Goal: Find specific page/section

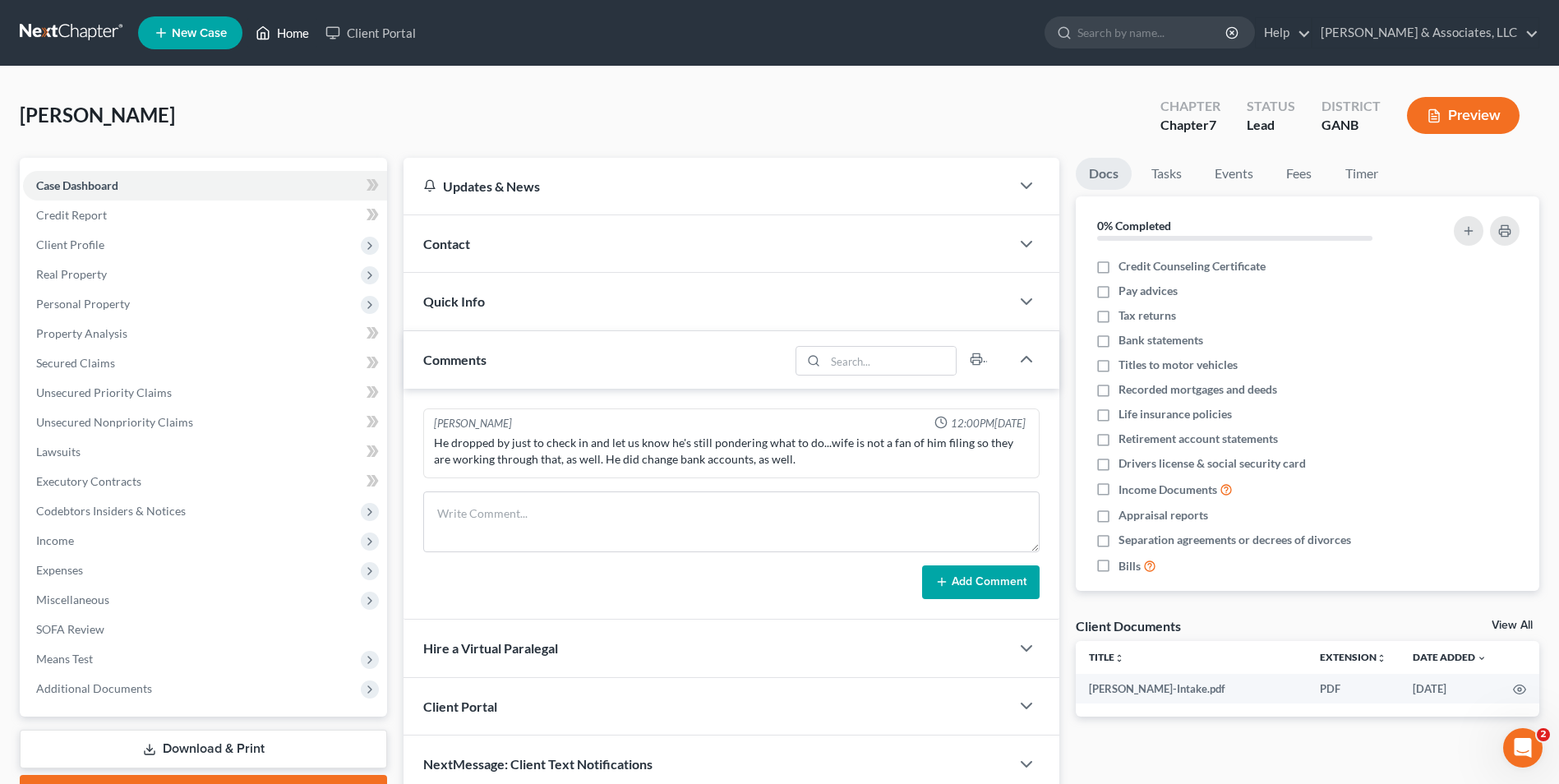
click at [273, 37] on link "Home" at bounding box center [282, 33] width 70 height 30
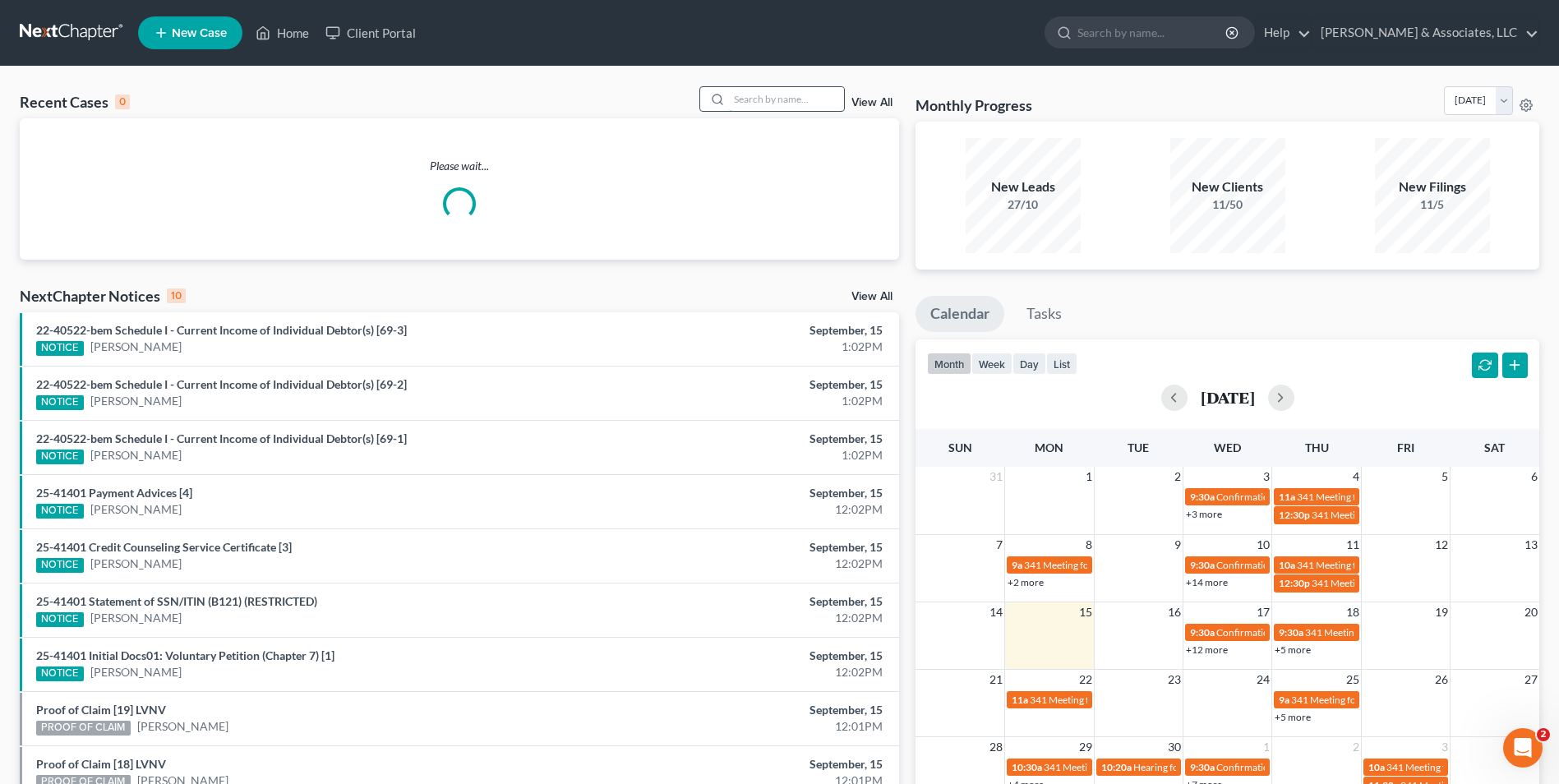
click at [783, 99] on input "search" at bounding box center [787, 99] width 115 height 24
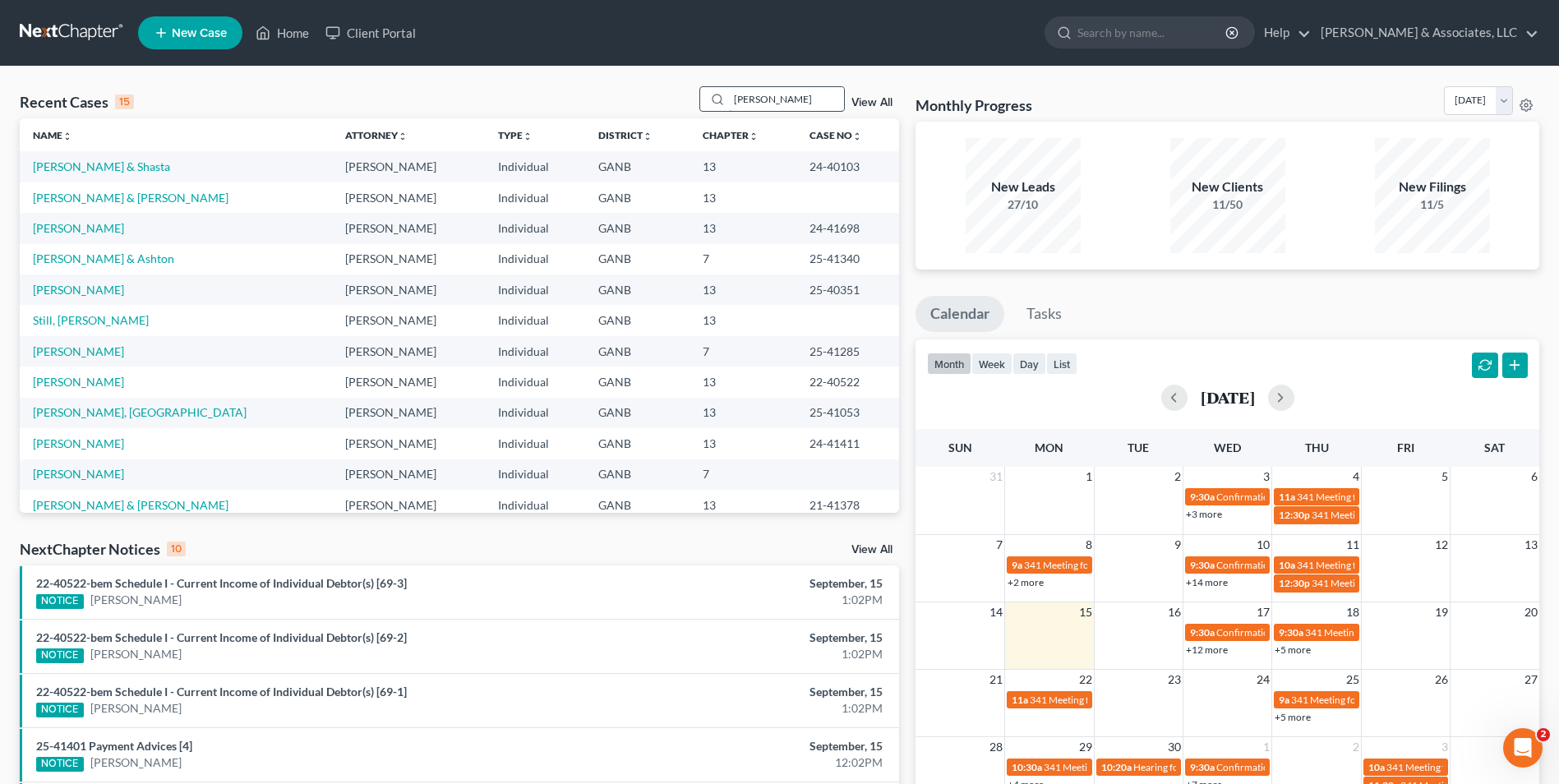
type input "[PERSON_NAME]"
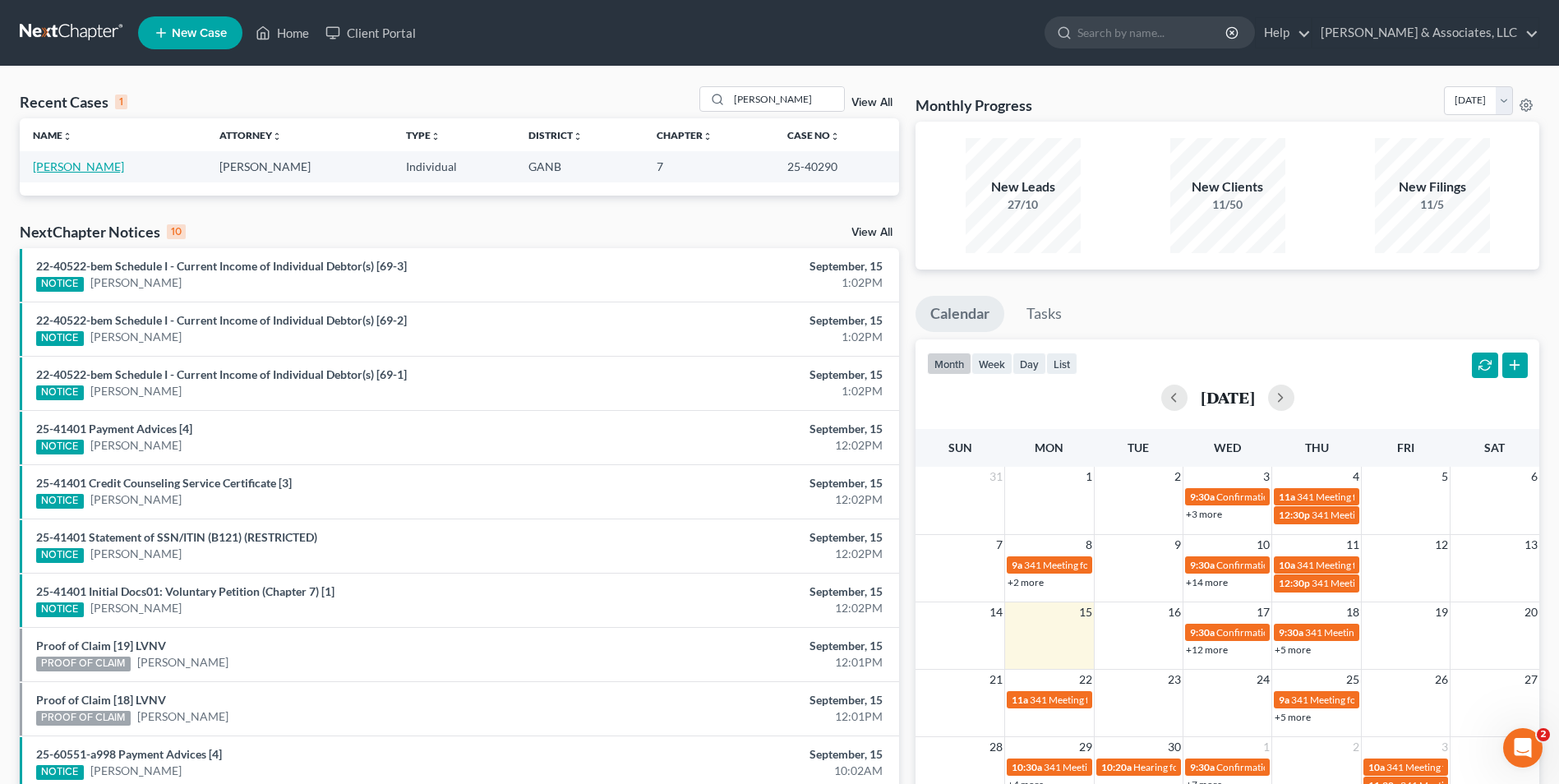
click at [71, 169] on link "[PERSON_NAME]" at bounding box center [78, 166] width 92 height 14
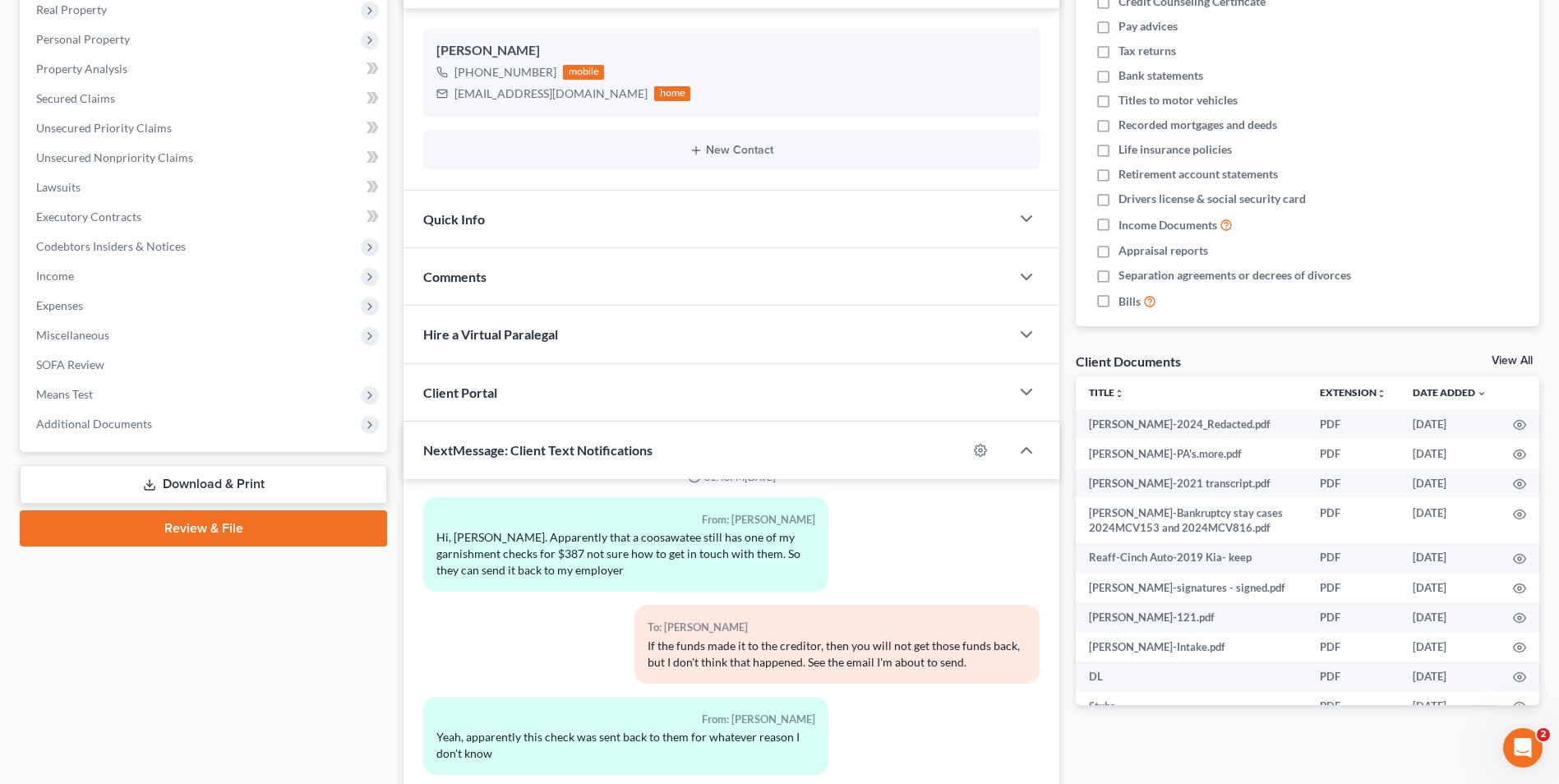
scroll to position [329, 0]
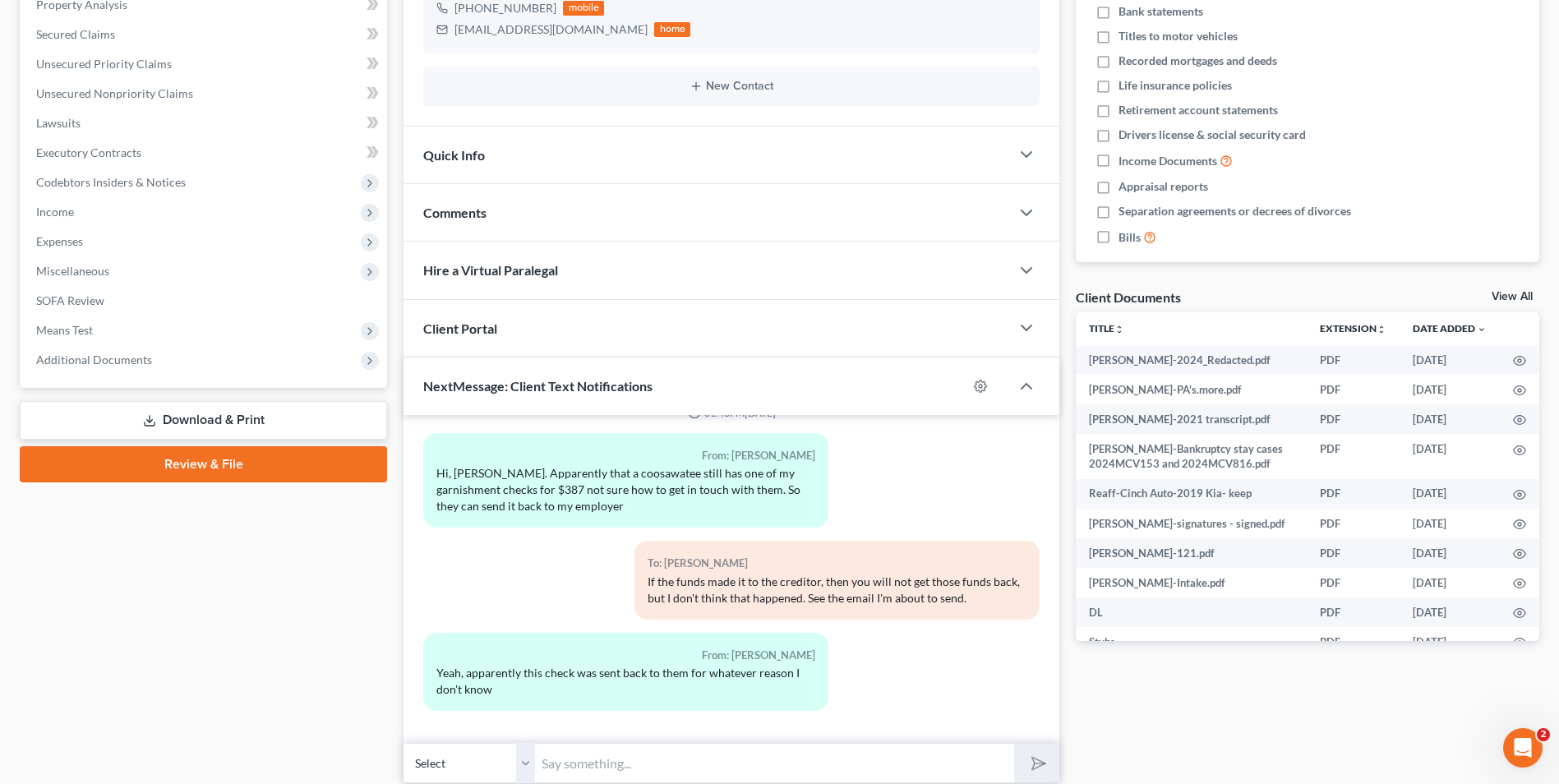
click at [1514, 297] on link "View All" at bounding box center [1512, 297] width 41 height 12
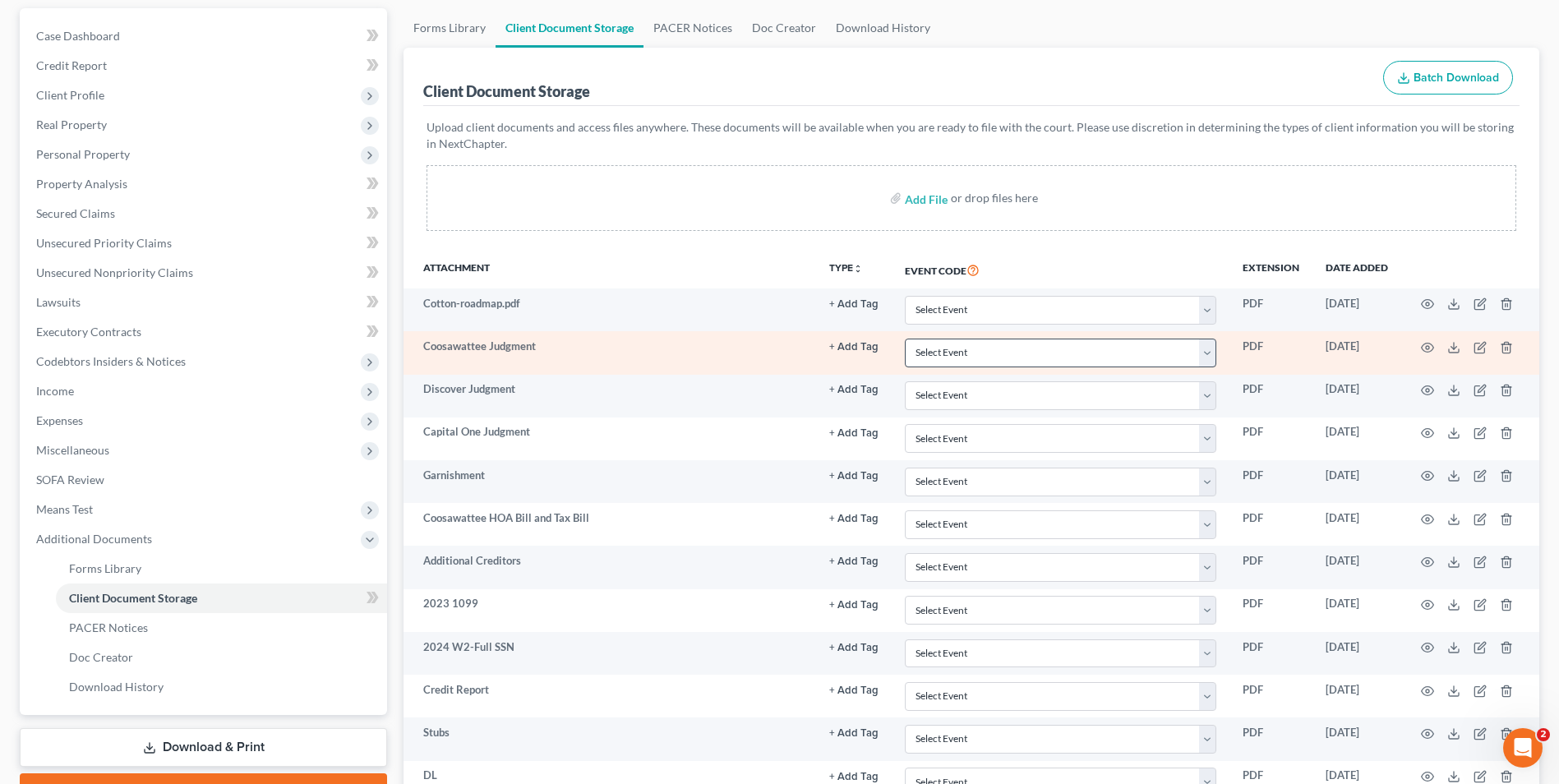
scroll to position [148, 0]
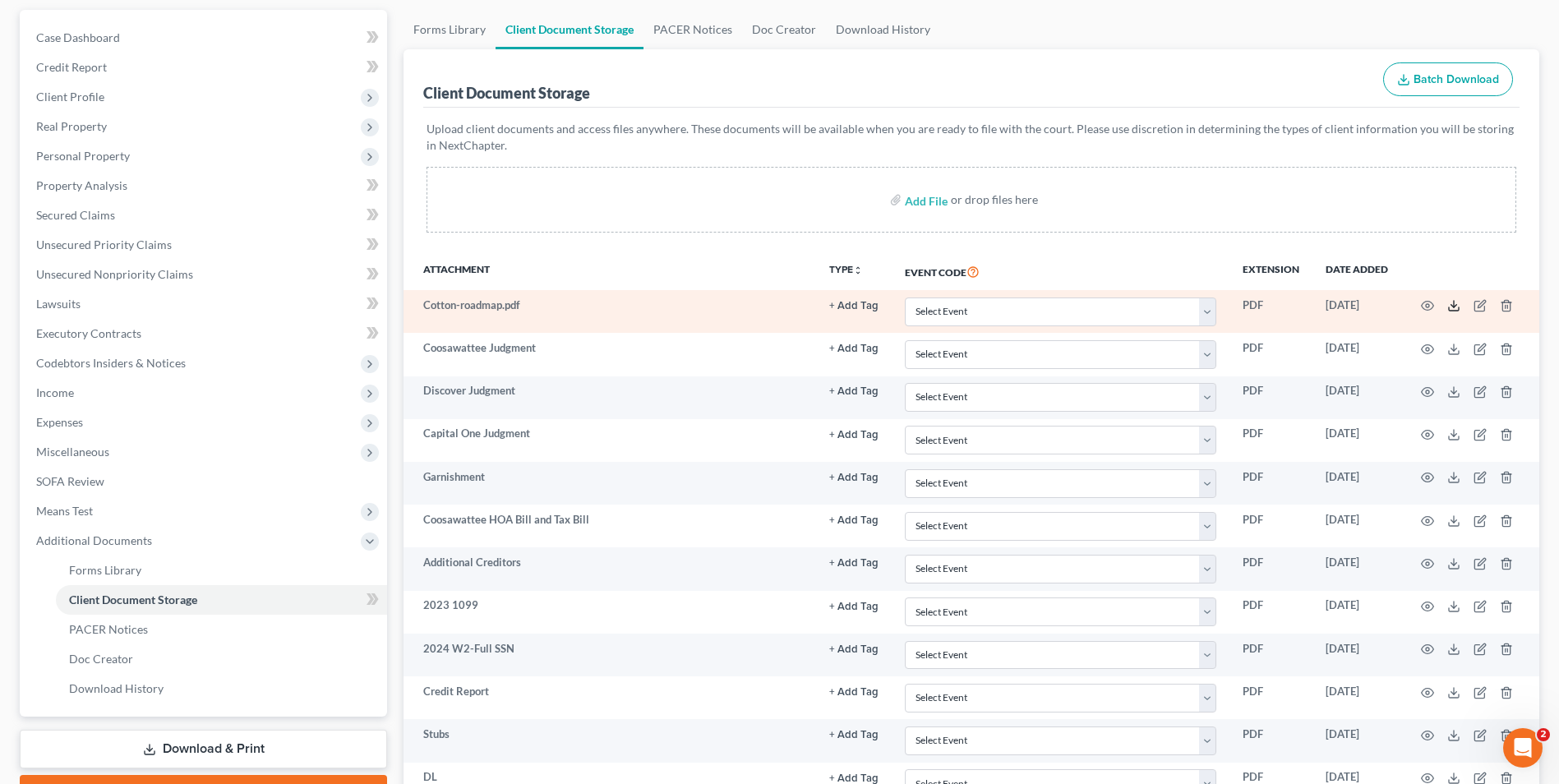
click at [1455, 308] on icon at bounding box center [1454, 306] width 13 height 13
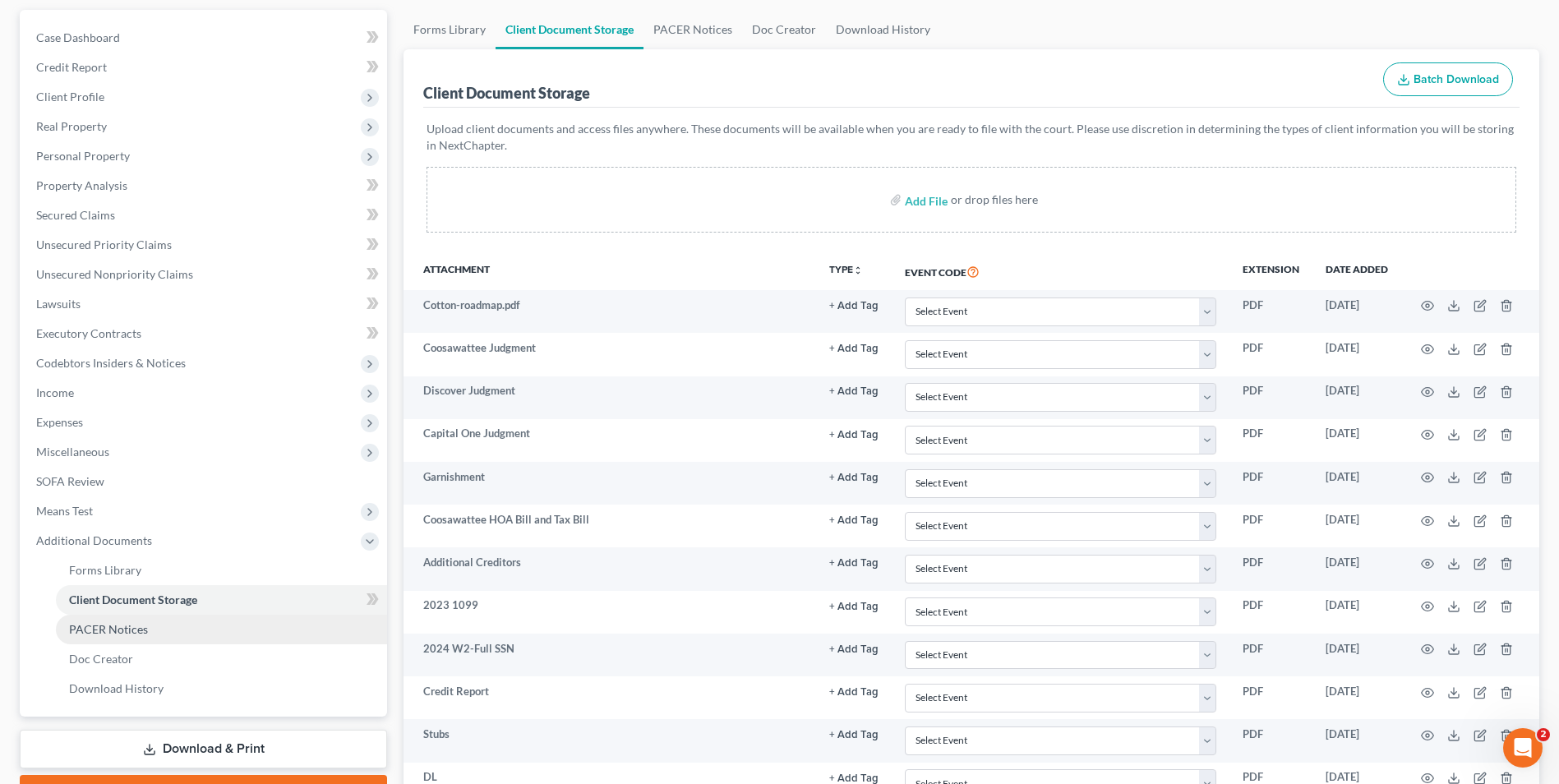
click at [141, 631] on span "PACER Notices" at bounding box center [109, 629] width 79 height 14
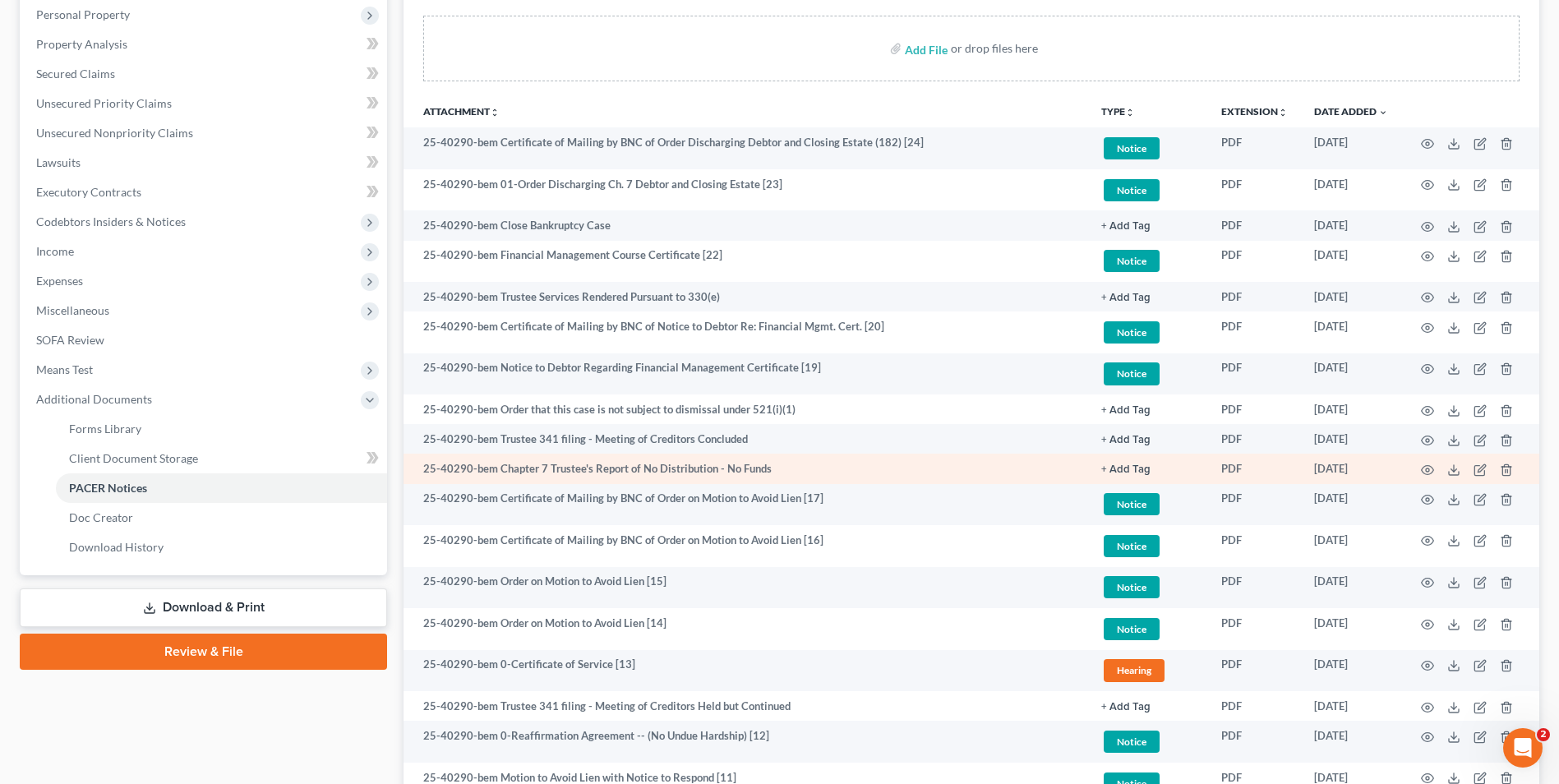
scroll to position [329, 0]
